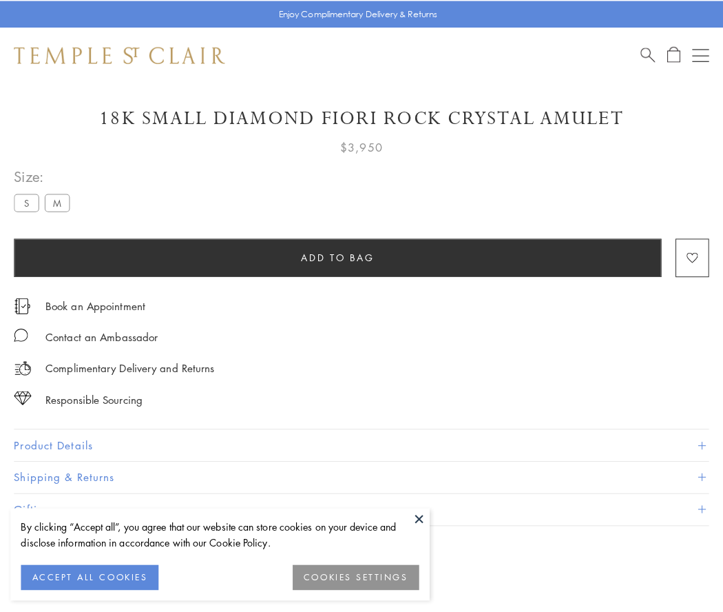
scroll to position [23, 0]
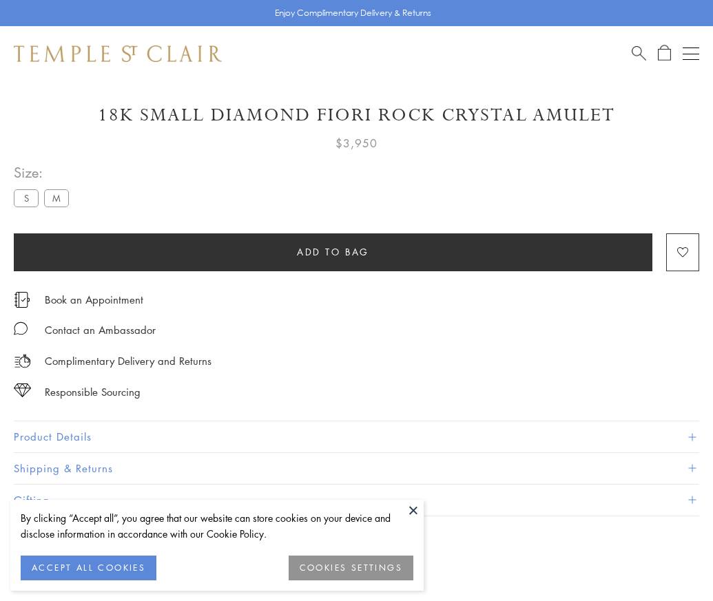
click at [333, 251] on span "Add to bag" at bounding box center [333, 252] width 72 height 15
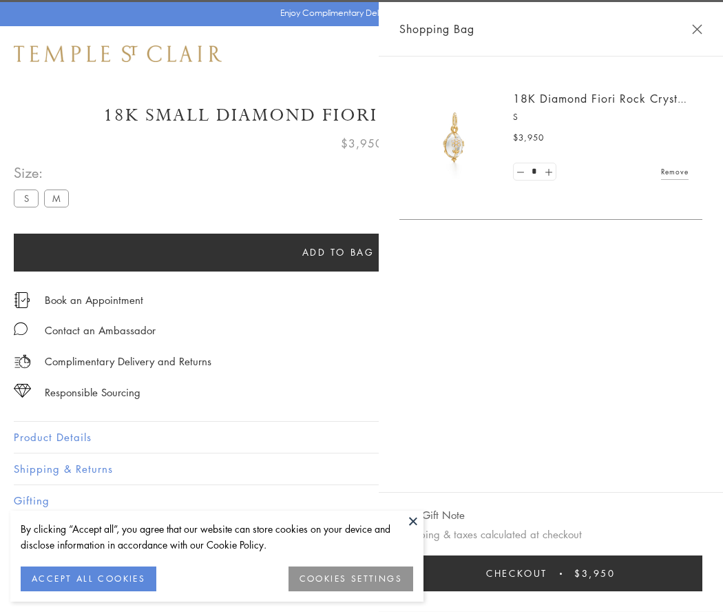
click at [599, 573] on button "Checkout $3,950" at bounding box center [550, 573] width 303 height 36
